Goal: Transaction & Acquisition: Purchase product/service

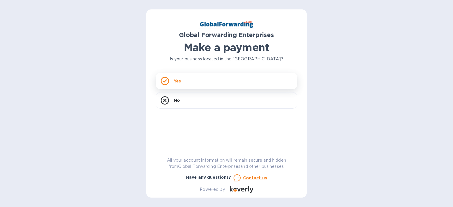
click at [233, 79] on div "Yes" at bounding box center [226, 81] width 141 height 17
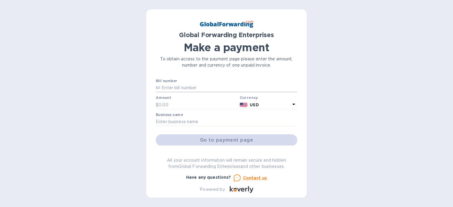
click at [190, 84] on input "text" at bounding box center [228, 88] width 137 height 9
paste input "72201242ZH12"
paste input "72201242ZG31"
type input "72201242ZH12, 72201242ZG31"
click at [180, 106] on input "text" at bounding box center [197, 105] width 79 height 9
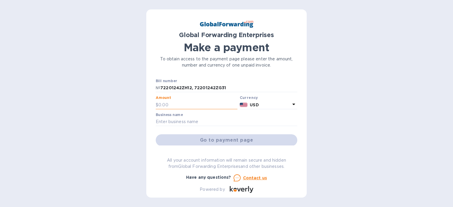
paste input "229.78"
type input "229.78"
click at [167, 124] on input "text" at bounding box center [226, 122] width 141 height 9
paste input "Zentek Medical"
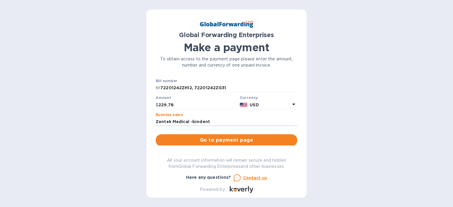
type input "Zentek Medical -biodent"
click at [196, 140] on span "Go to payment page" at bounding box center [226, 140] width 132 height 7
